Goal: Task Accomplishment & Management: Use online tool/utility

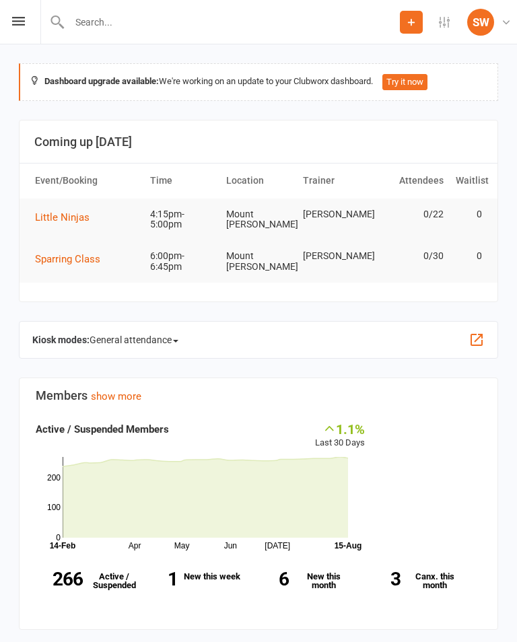
click at [29, 13] on div "Prospect Member Non-attending contact Class / event Appointment Grading event T…" at bounding box center [258, 22] width 517 height 44
click at [14, 25] on icon at bounding box center [18, 21] width 13 height 9
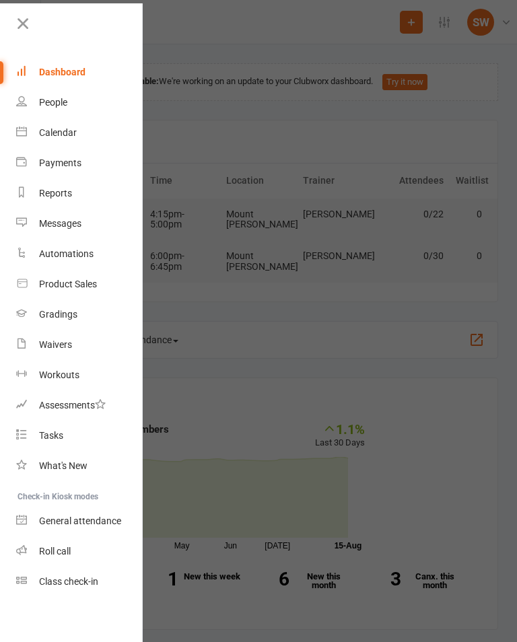
click at [100, 594] on link "Class check-in" at bounding box center [79, 581] width 127 height 30
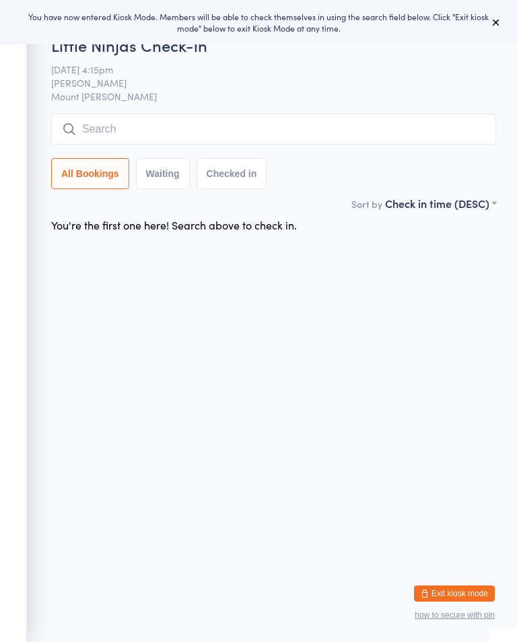
click at [512, 21] on div "You have now entered Kiosk Mode. Members will be able to check themselves in us…" at bounding box center [258, 22] width 517 height 44
click at [496, 30] on button at bounding box center [496, 22] width 16 height 16
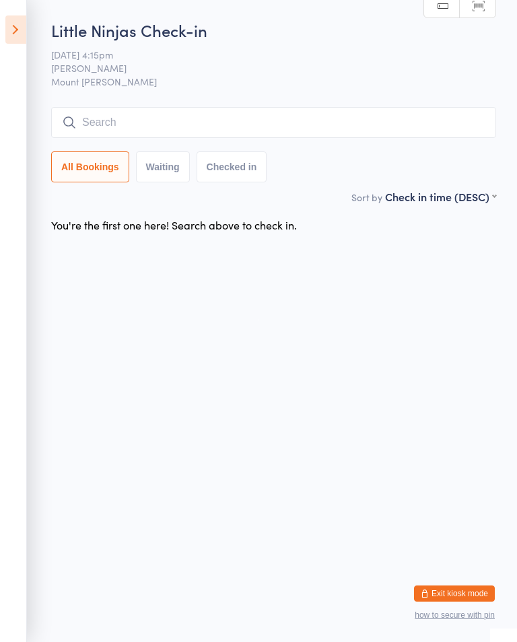
click at [190, 105] on div "Little Ninjas Check-in [DATE] 4:15pm Shihan [PERSON_NAME] Mount [PERSON_NAME] M…" at bounding box center [273, 104] width 445 height 170
click at [181, 118] on input "search" at bounding box center [273, 122] width 445 height 31
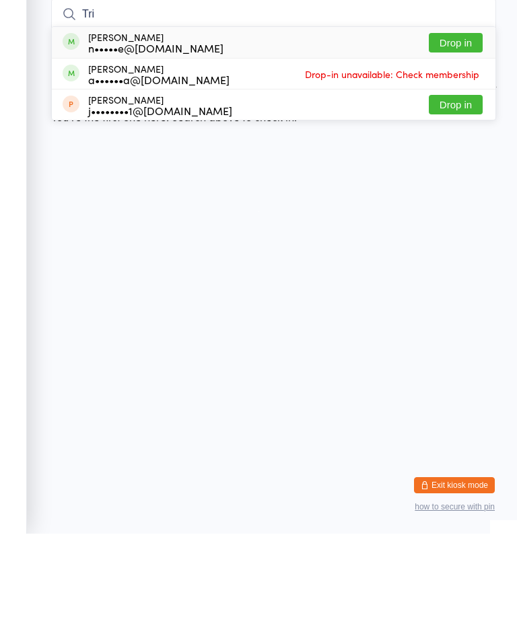
type input "Tri"
click at [467, 141] on button "Drop in" at bounding box center [456, 151] width 54 height 20
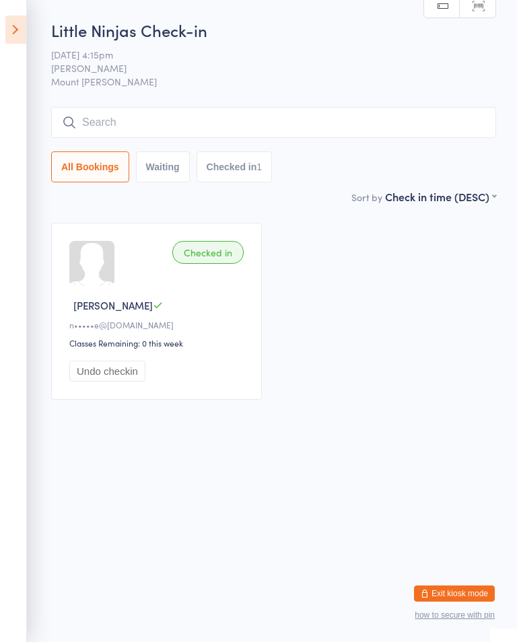
click at [341, 132] on input "search" at bounding box center [273, 122] width 445 height 31
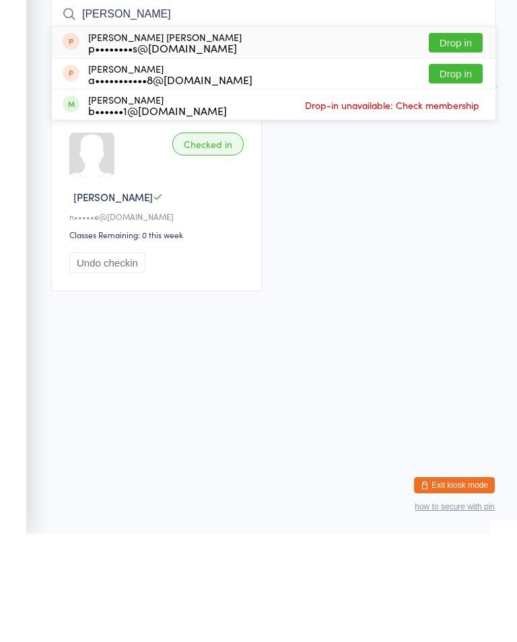
type input "[PERSON_NAME]"
click at [464, 141] on button "Drop in" at bounding box center [456, 151] width 54 height 20
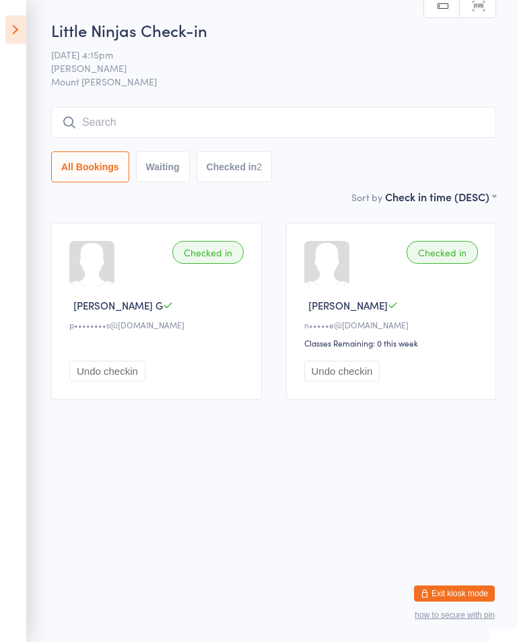
click at [107, 116] on input "search" at bounding box center [273, 122] width 445 height 31
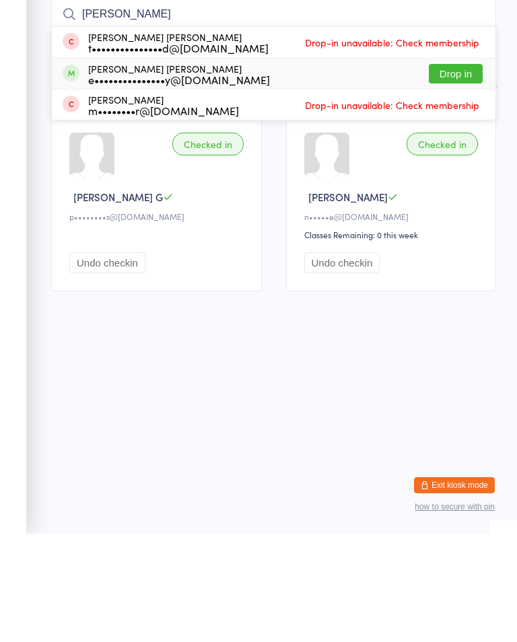
type input "[PERSON_NAME]"
click at [102, 182] on div "e•••••••••••••••y@[DOMAIN_NAME]" at bounding box center [179, 187] width 182 height 11
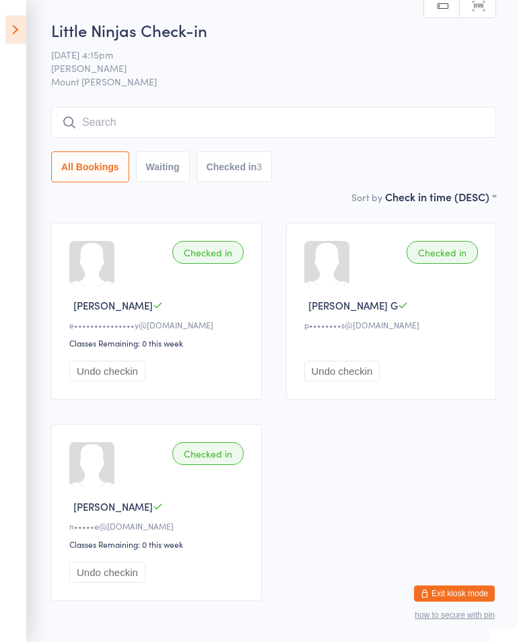
click at [351, 116] on input "search" at bounding box center [273, 122] width 445 height 31
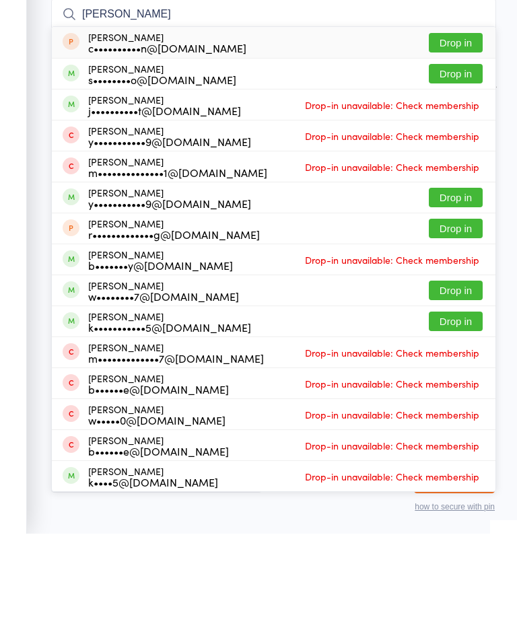
type input "[PERSON_NAME]"
click at [461, 172] on button "Drop in" at bounding box center [456, 182] width 54 height 20
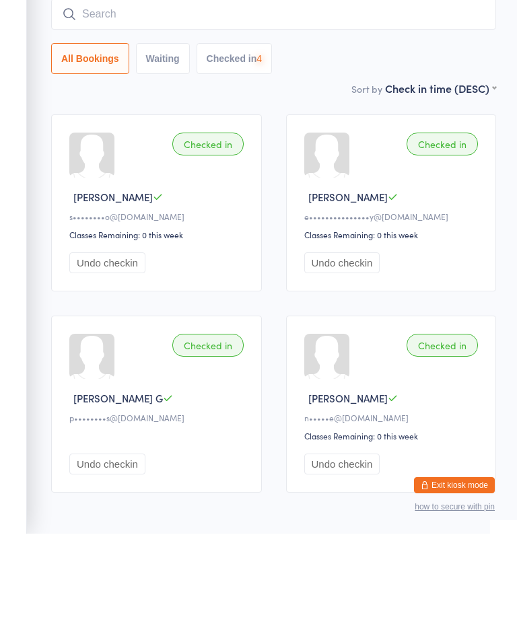
scroll to position [70, 0]
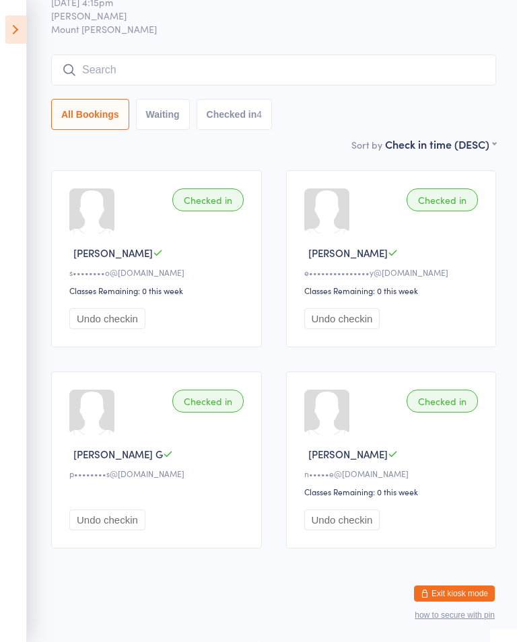
click at [340, 61] on input "search" at bounding box center [273, 69] width 445 height 31
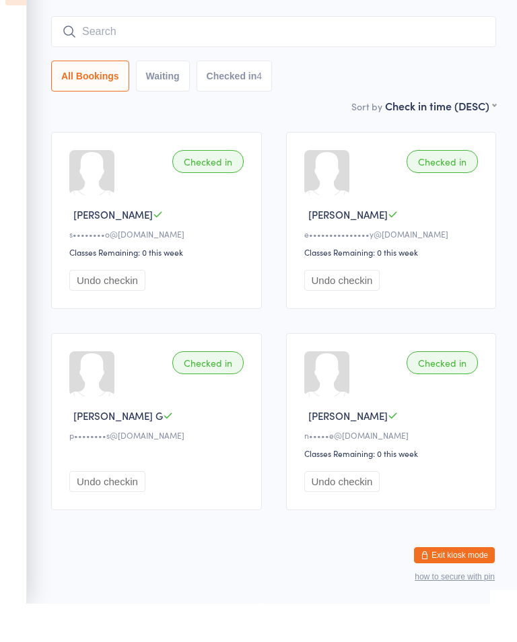
scroll to position [0, 0]
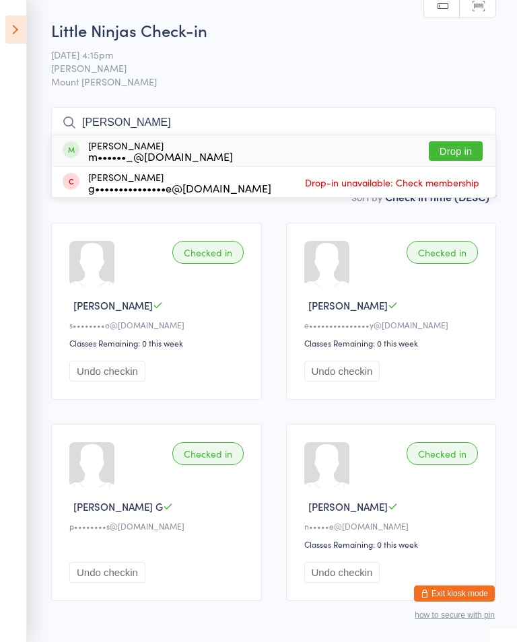
type input "[PERSON_NAME]"
click at [460, 141] on button "Drop in" at bounding box center [456, 151] width 54 height 20
